Goal: Check status: Check status

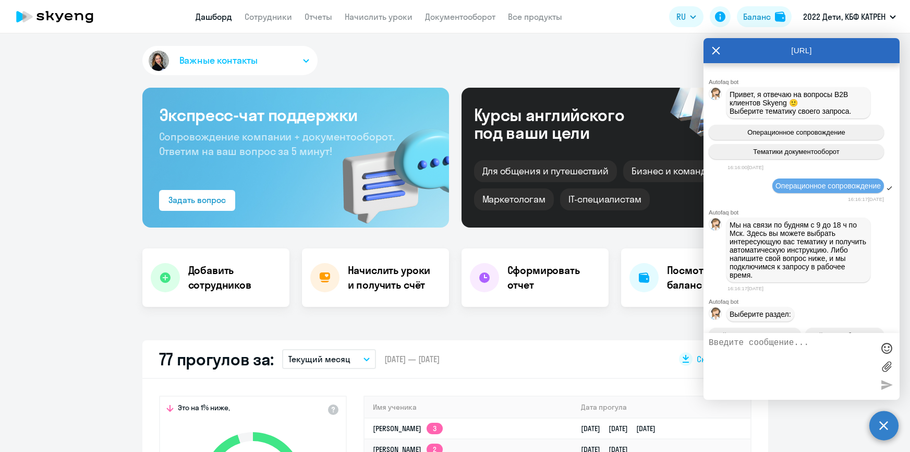
select select "30"
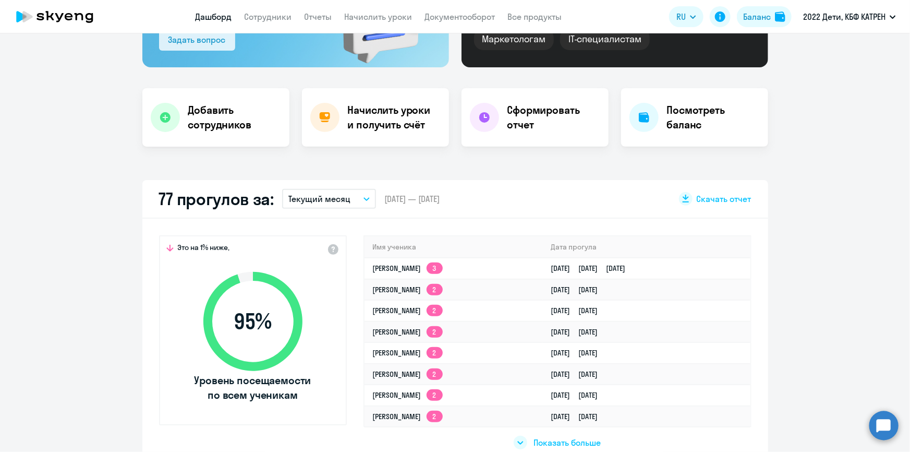
scroll to position [189, 0]
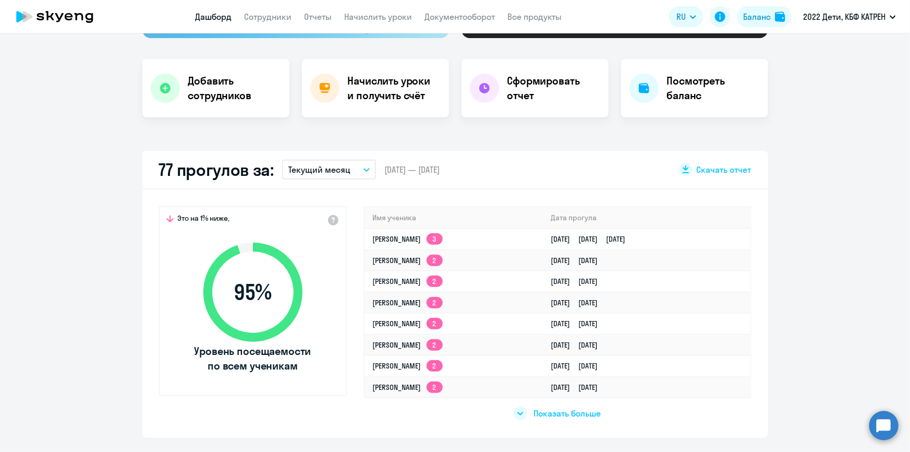
select select "30"
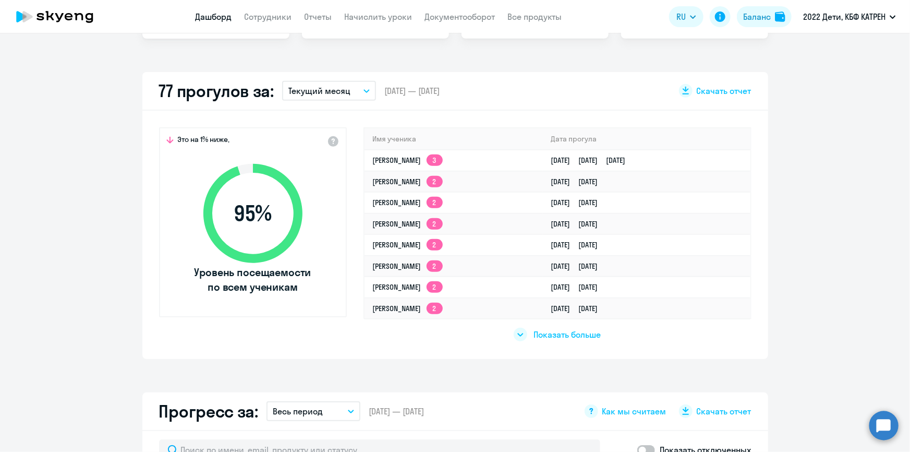
scroll to position [284, 0]
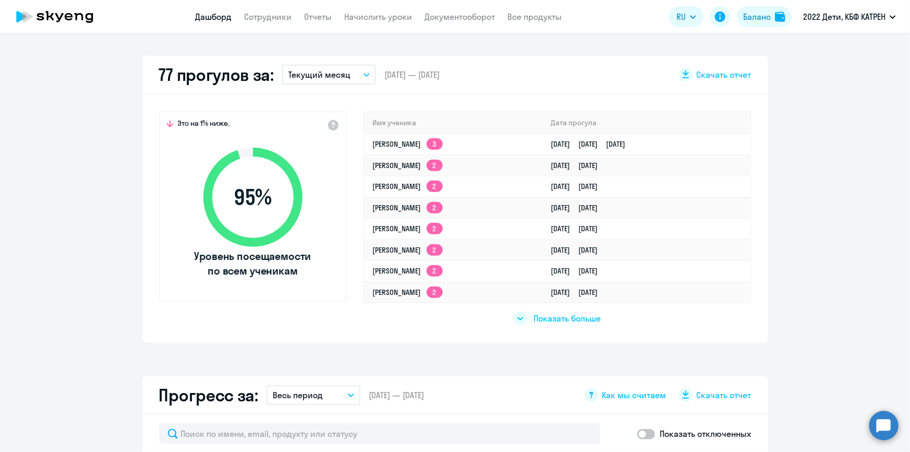
click at [551, 310] on app-list-unwrapper "Показать больше" at bounding box center [557, 314] width 87 height 22
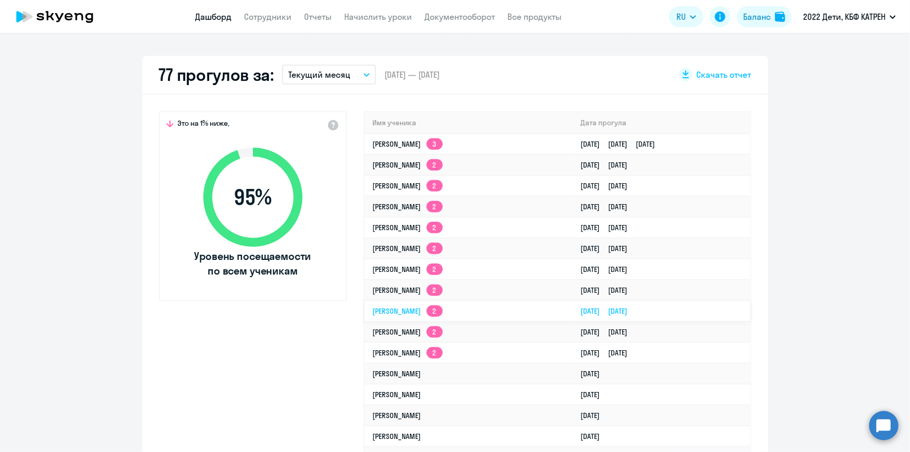
click at [553, 318] on td "[PERSON_NAME] 2" at bounding box center [469, 310] width 208 height 21
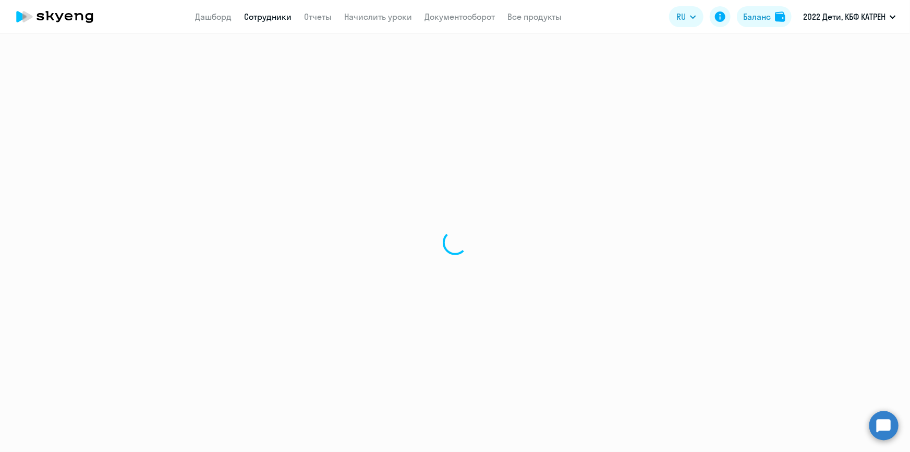
select select "math"
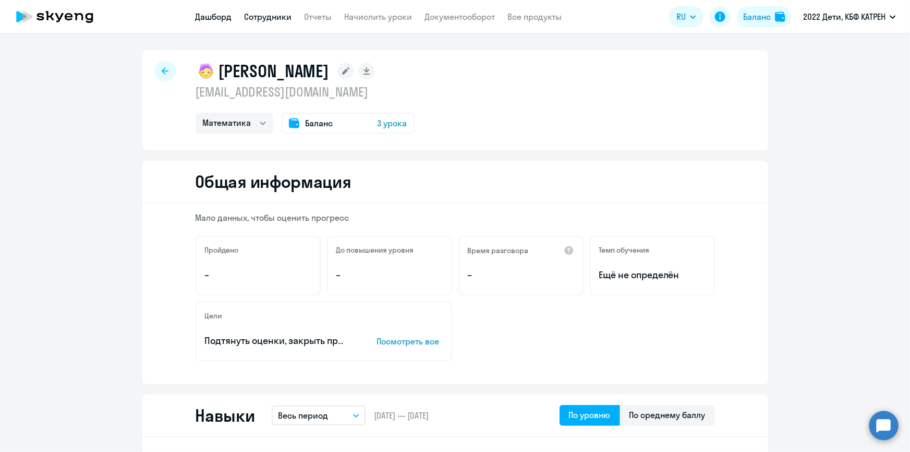
click at [215, 17] on link "Дашборд" at bounding box center [214, 16] width 37 height 10
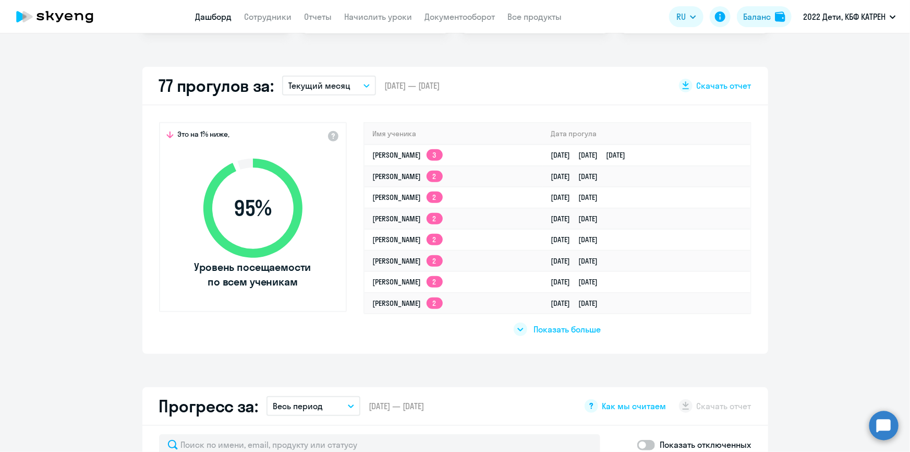
scroll to position [284, 0]
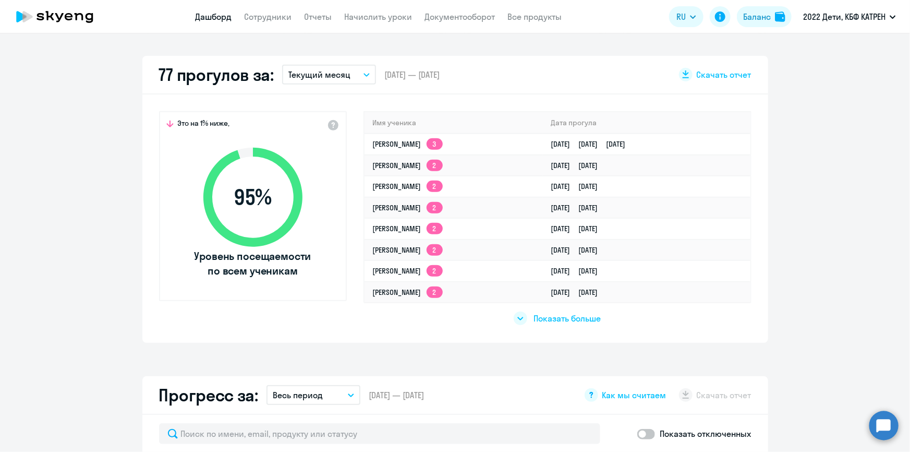
click at [545, 319] on span "Показать больше" at bounding box center [566, 317] width 67 height 11
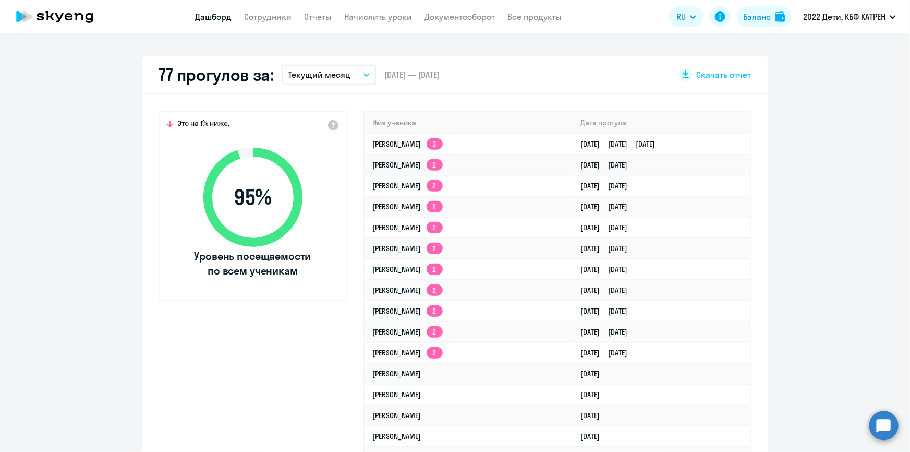
select select "30"
